Goal: Task Accomplishment & Management: Manage account settings

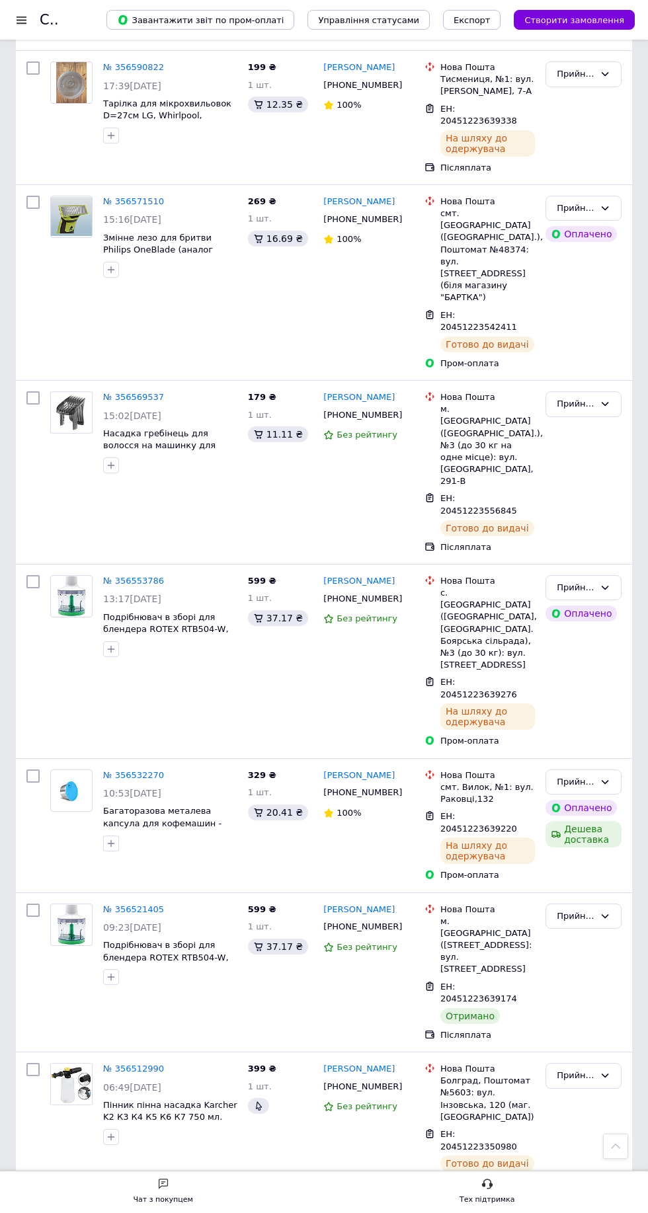
scroll to position [3834, 0]
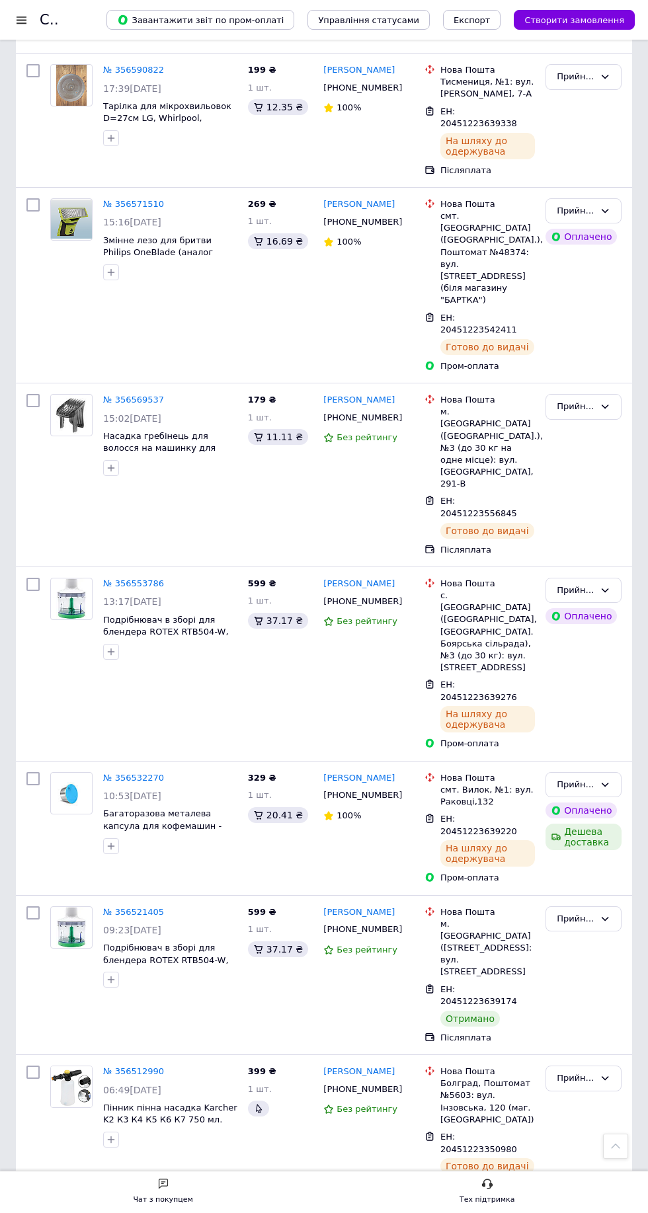
click at [592, 912] on div "Прийнято" at bounding box center [576, 919] width 38 height 14
click at [593, 934] on li "Виконано" at bounding box center [583, 946] width 75 height 24
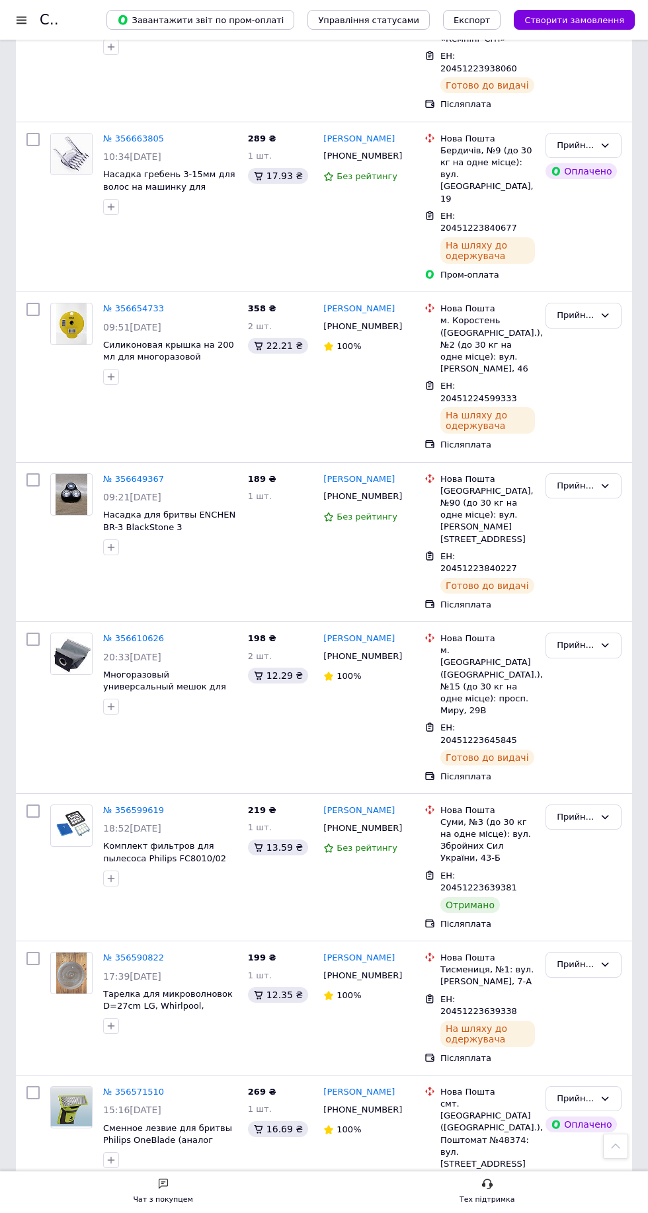
scroll to position [2938, 0]
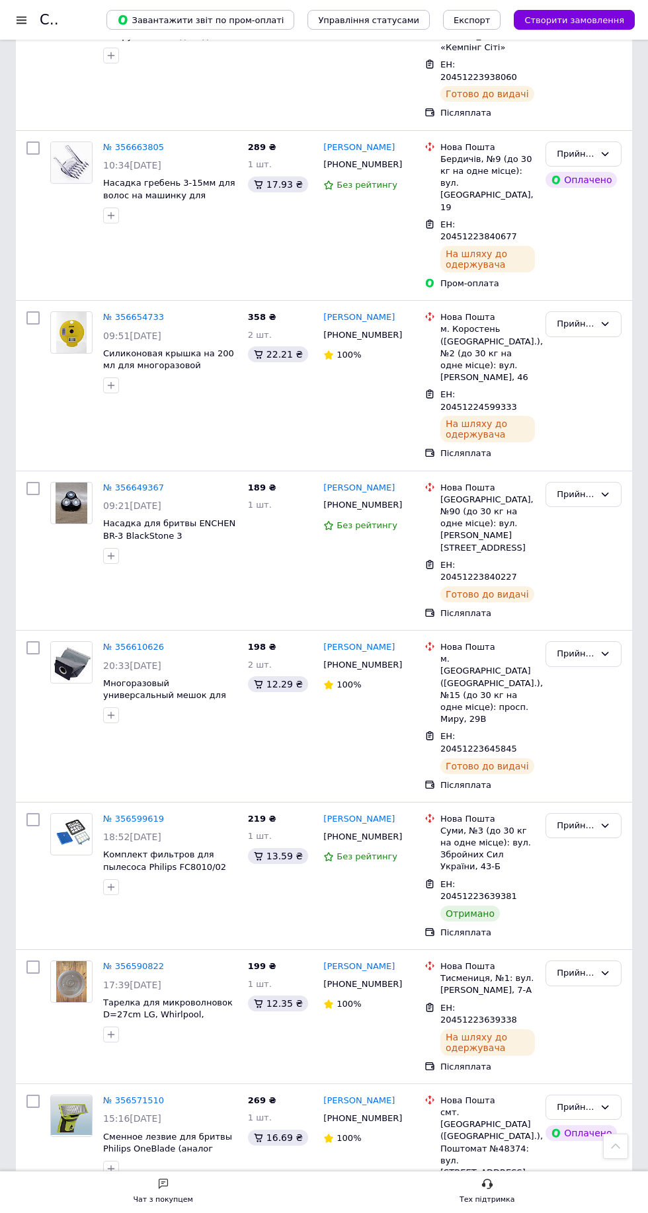
click at [590, 819] on div "Прийнято" at bounding box center [576, 826] width 38 height 14
click at [594, 841] on li "Виконано" at bounding box center [583, 853] width 75 height 24
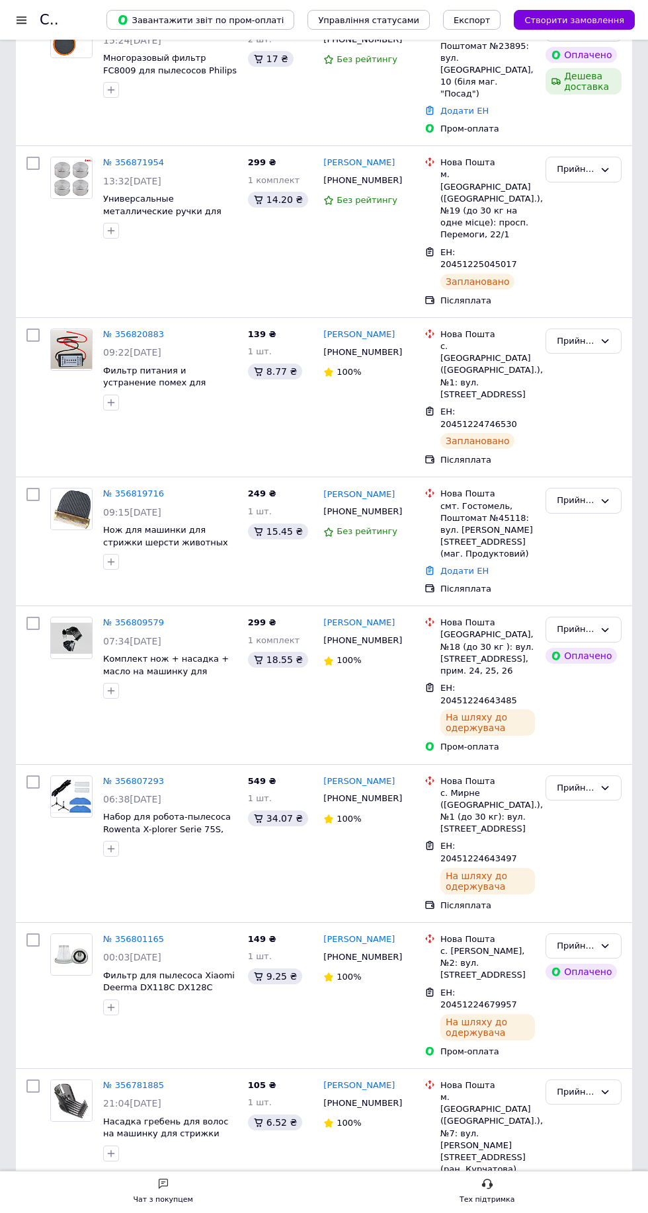
scroll to position [0, 0]
